Goal: Information Seeking & Learning: Compare options

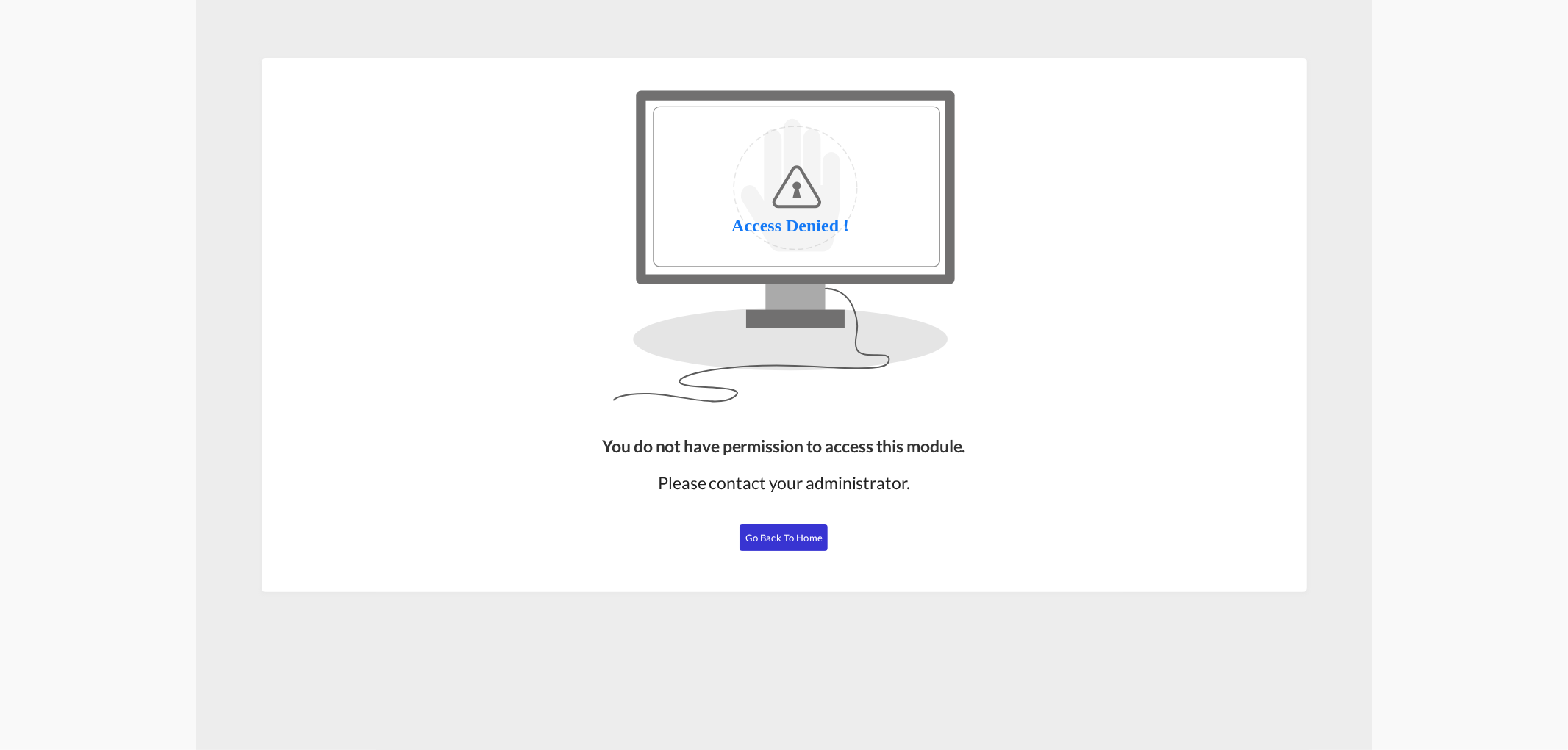
click at [791, 534] on span "Go Back to Home" at bounding box center [784, 538] width 77 height 12
